Goal: Use online tool/utility: Use online tool/utility

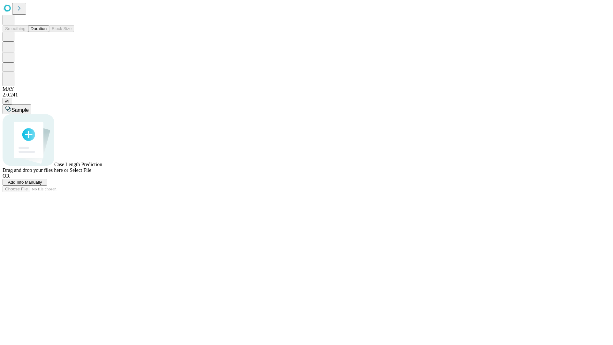
click at [42, 185] on span "Add Info Manually" at bounding box center [25, 182] width 34 height 5
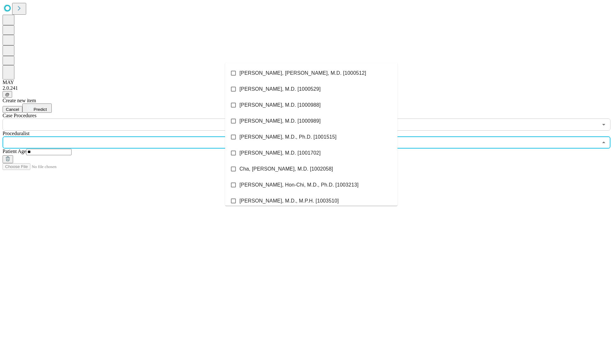
click at [311, 73] on li "[PERSON_NAME], [PERSON_NAME], M.D. [1000512]" at bounding box center [311, 73] width 172 height 16
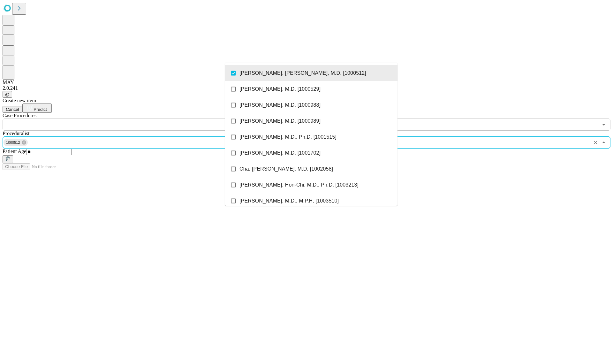
click at [134, 118] on input "text" at bounding box center [300, 124] width 595 height 12
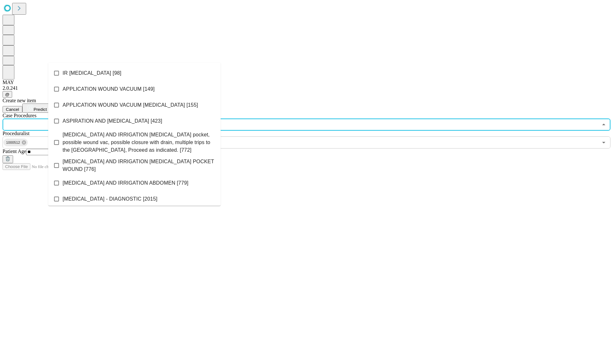
click at [134, 73] on li "IR [MEDICAL_DATA] [98]" at bounding box center [134, 73] width 172 height 16
click at [47, 107] on span "Predict" at bounding box center [40, 109] width 13 height 5
